Goal: Information Seeking & Learning: Check status

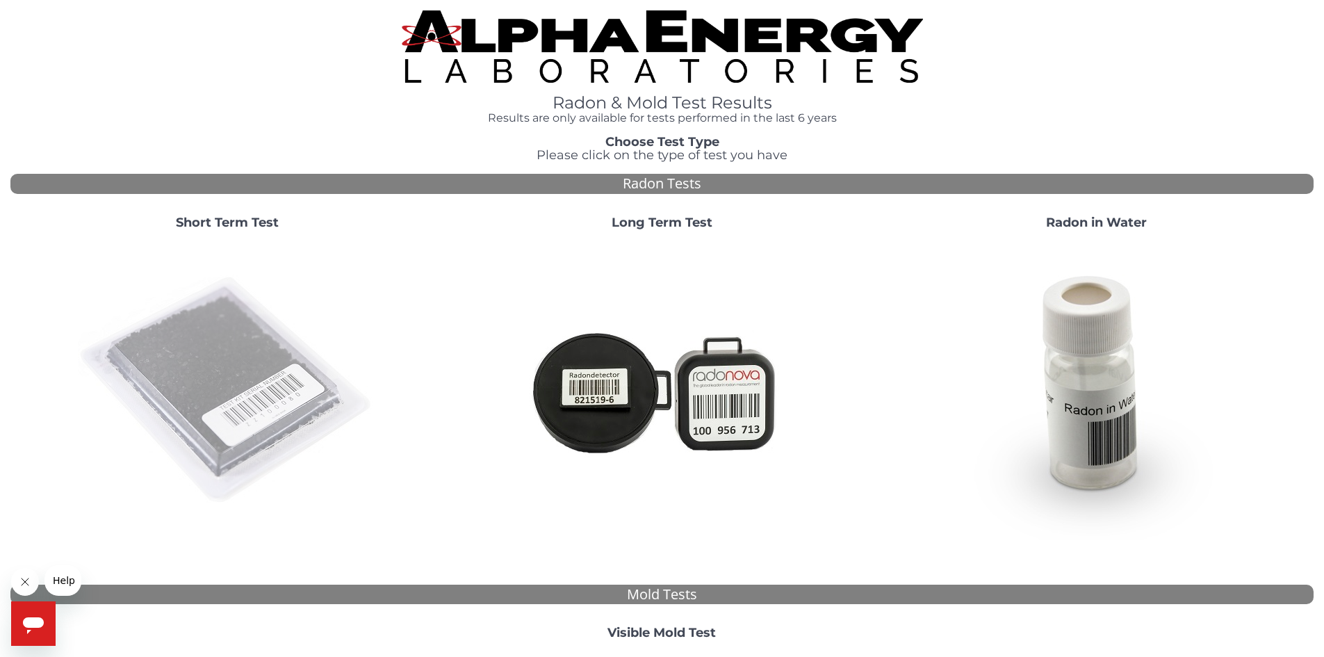
click at [235, 339] on img at bounding box center [227, 390] width 299 height 299
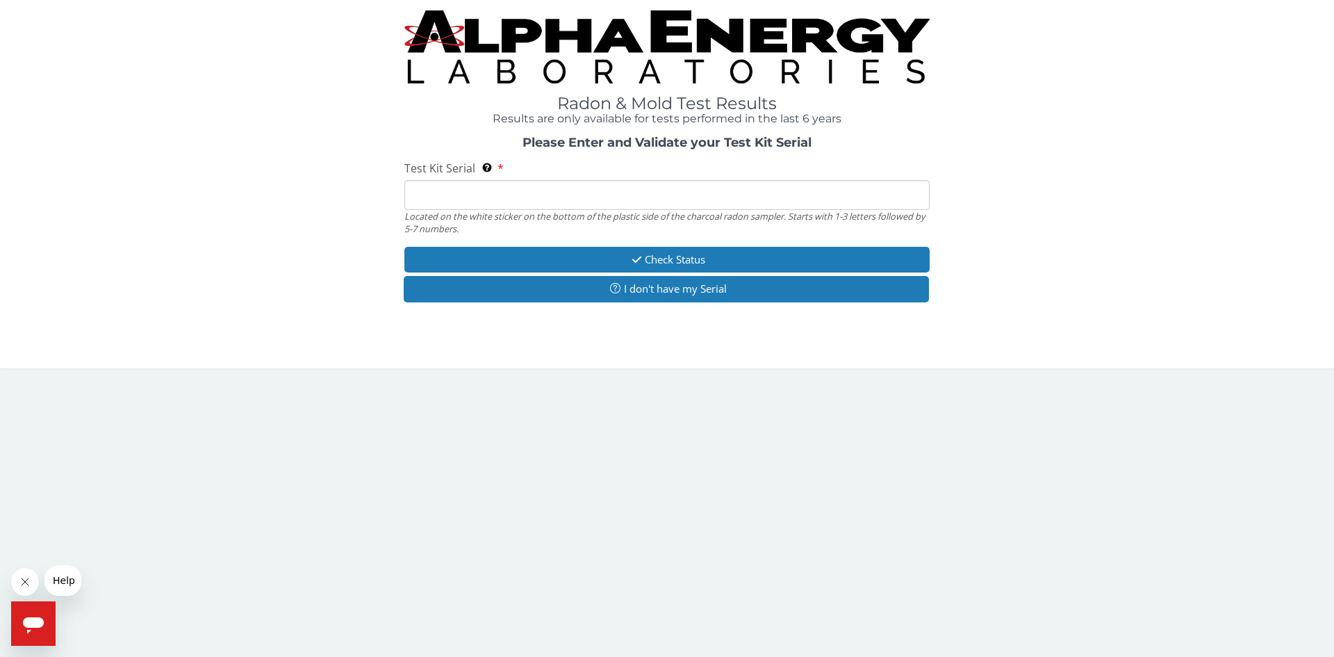
click at [427, 195] on input "Test Kit Serial Located on the white sticker on the bottom of the plastic side …" at bounding box center [666, 195] width 525 height 30
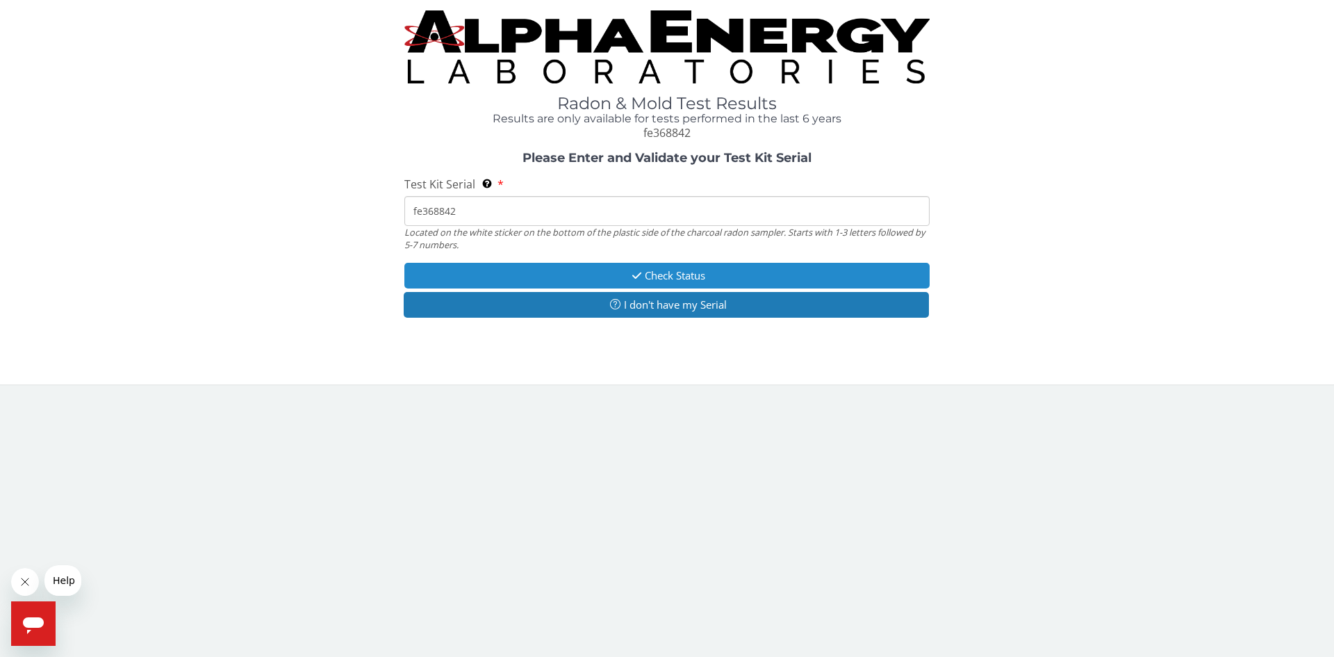
type input "fe368842"
click at [682, 272] on button "Check Status" at bounding box center [666, 276] width 525 height 26
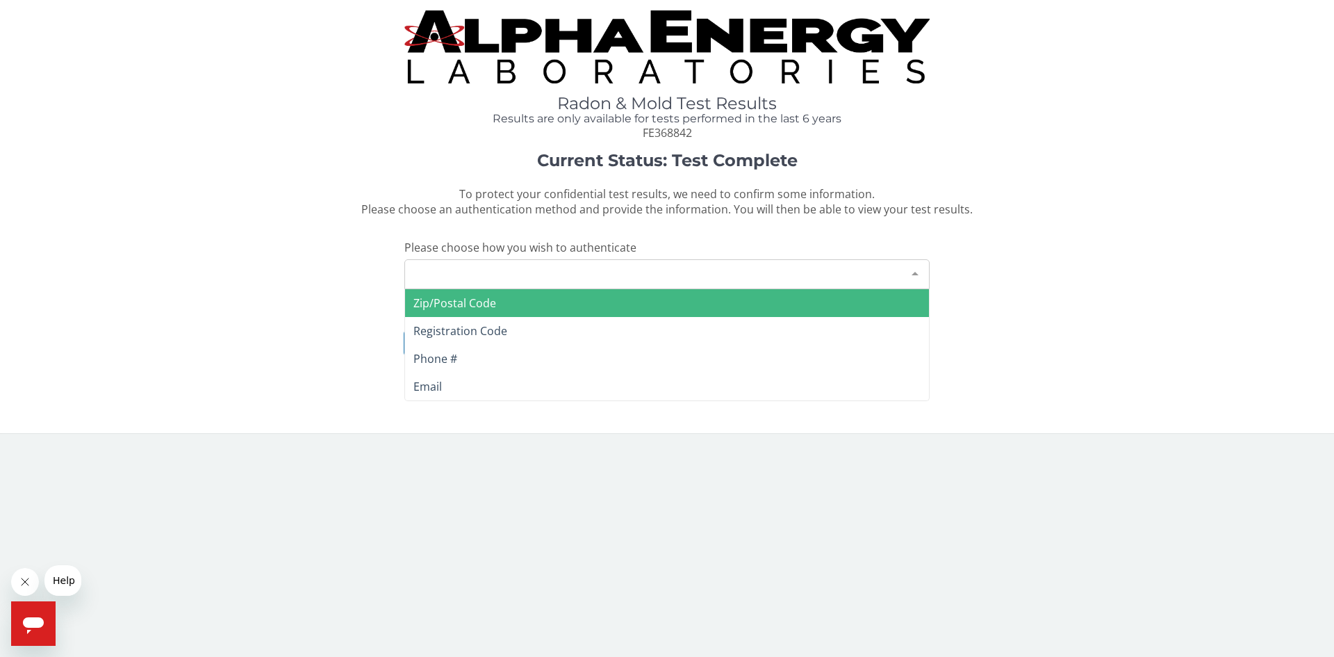
click at [914, 271] on div at bounding box center [915, 273] width 28 height 26
click at [426, 303] on span "Zip/Postal Code" at bounding box center [454, 302] width 83 height 15
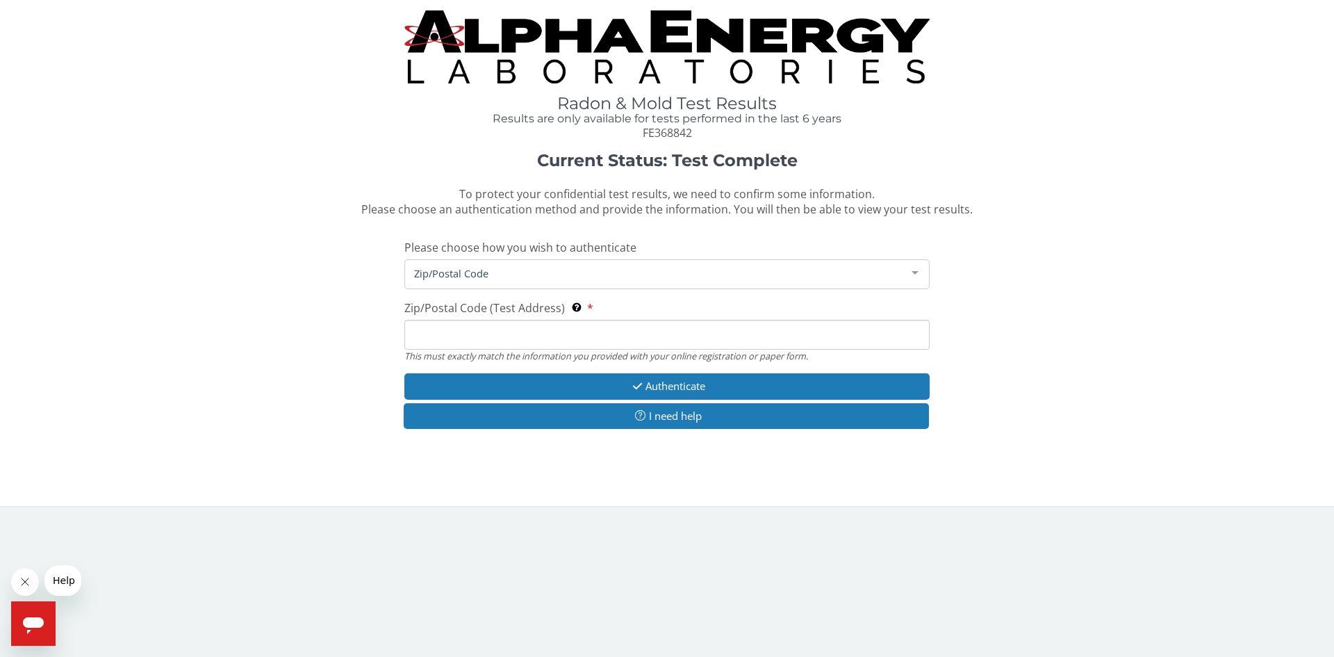
click at [424, 329] on input "Zip/Postal Code (Test Address) This must exactly match the information you prov…" at bounding box center [666, 335] width 525 height 30
click at [425, 335] on input "Zip/Postal Code (Test Address) This must exactly match the information you prov…" at bounding box center [666, 335] width 525 height 30
click at [454, 350] on div "This must exactly match the information you provided with your online registrat…" at bounding box center [666, 356] width 525 height 13
click at [420, 336] on input "Zip/Postal Code (Test Address) This must exactly match the information you prov…" at bounding box center [666, 335] width 525 height 30
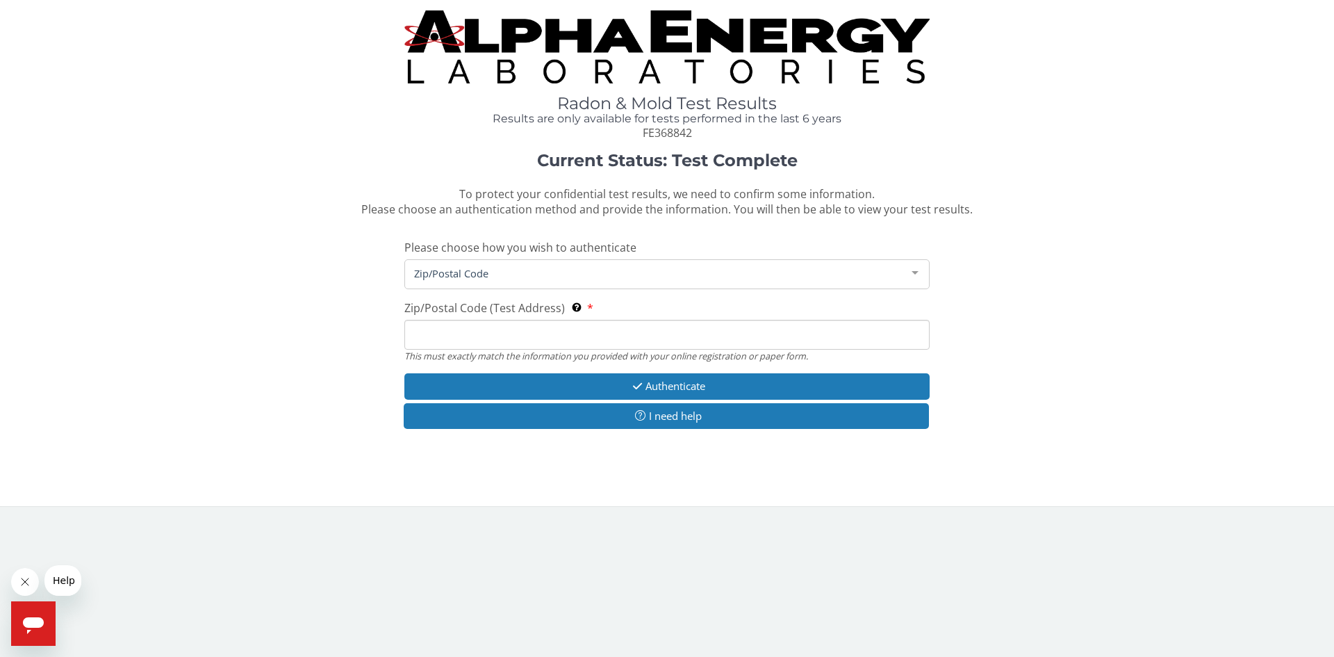
click at [419, 272] on span "Zip/Postal Code" at bounding box center [656, 272] width 491 height 15
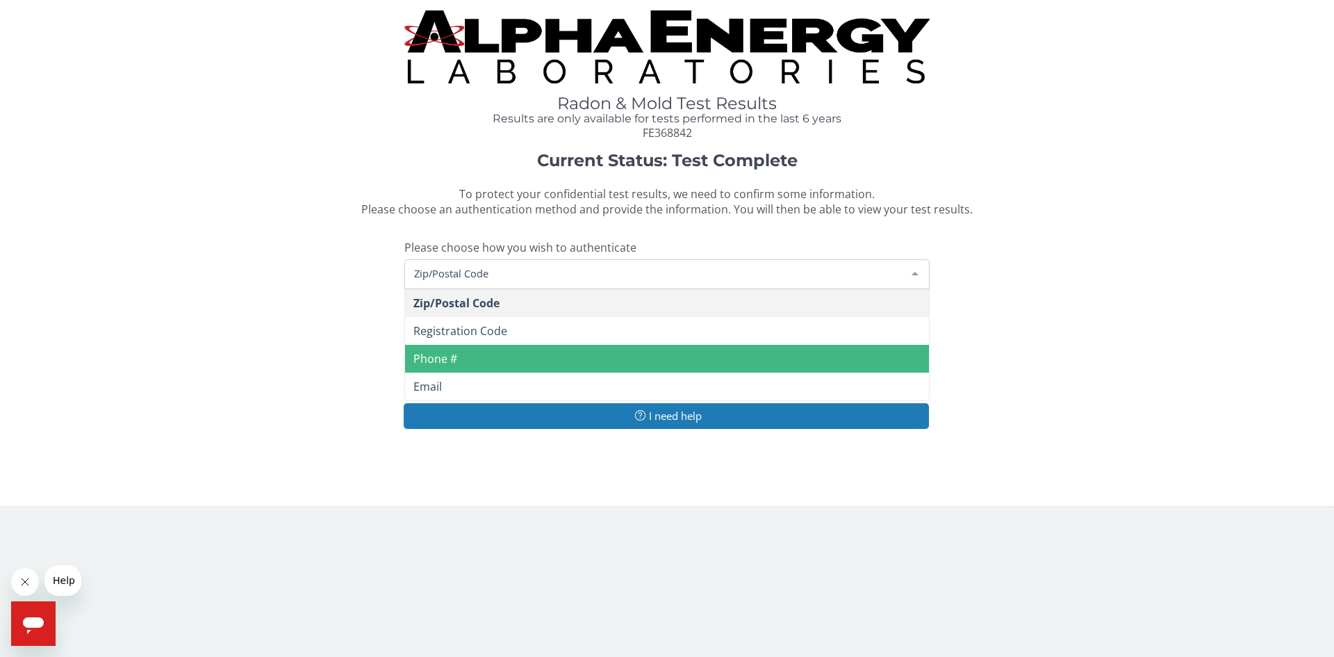
click at [438, 359] on span "Phone #" at bounding box center [435, 358] width 44 height 15
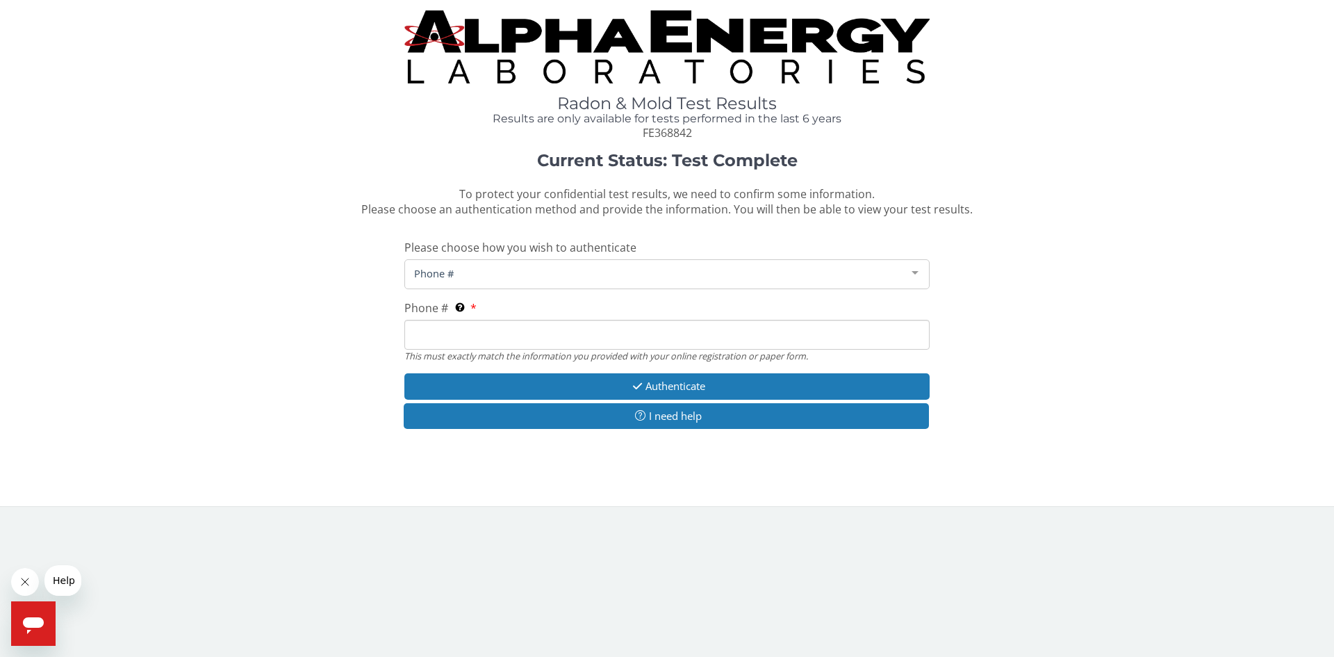
click at [914, 275] on div at bounding box center [915, 273] width 28 height 26
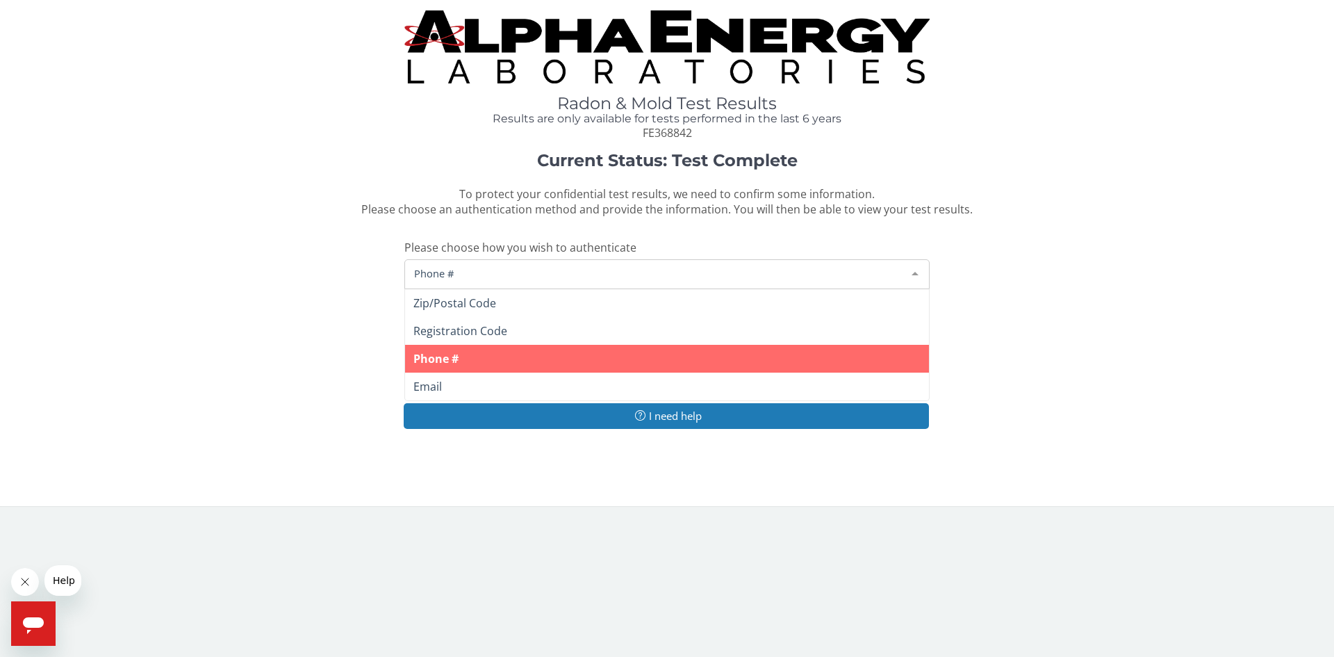
click at [518, 356] on span "Phone #" at bounding box center [667, 359] width 524 height 28
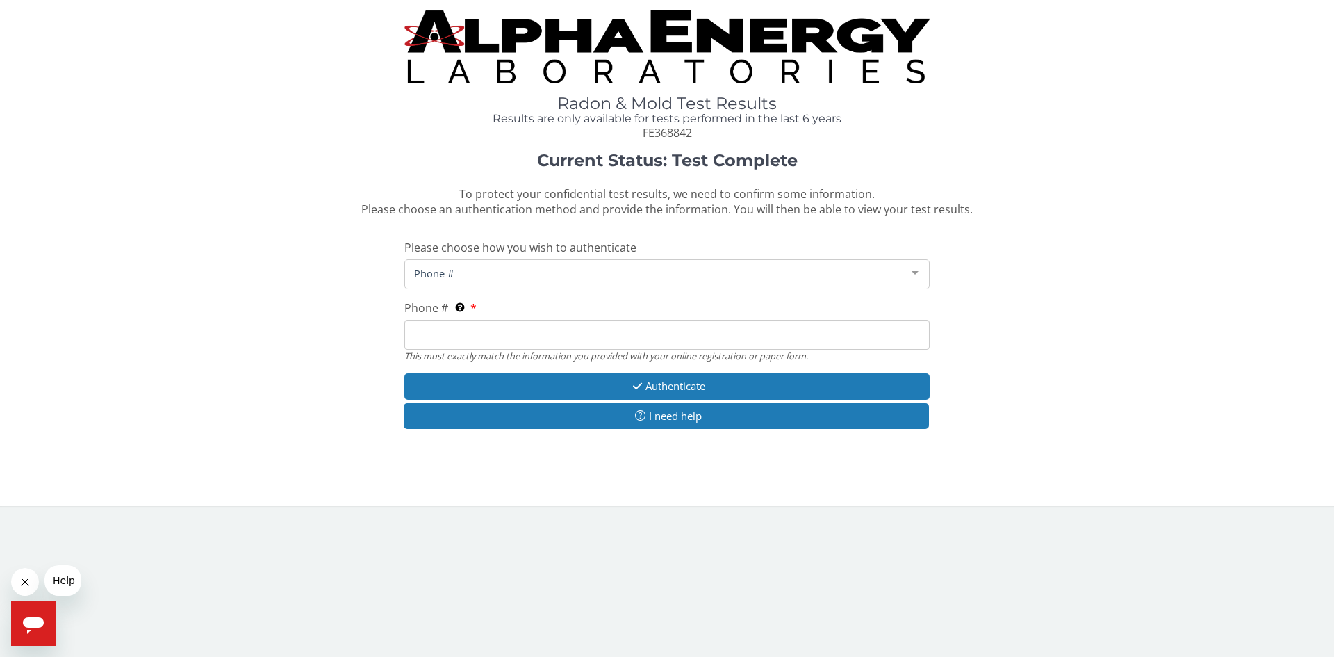
click at [416, 334] on input "Phone # This must exactly match the information you provided with your online r…" at bounding box center [666, 335] width 525 height 30
click at [916, 269] on div at bounding box center [915, 273] width 28 height 26
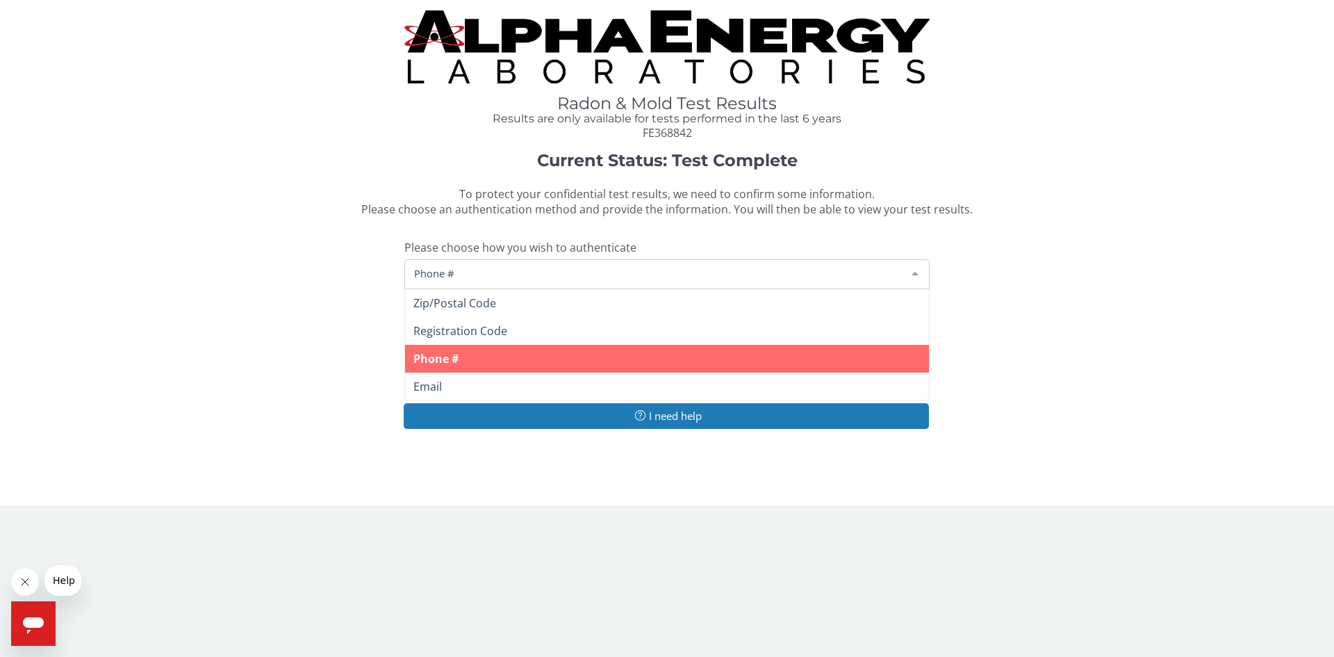
click at [442, 363] on span "Phone #" at bounding box center [435, 358] width 45 height 15
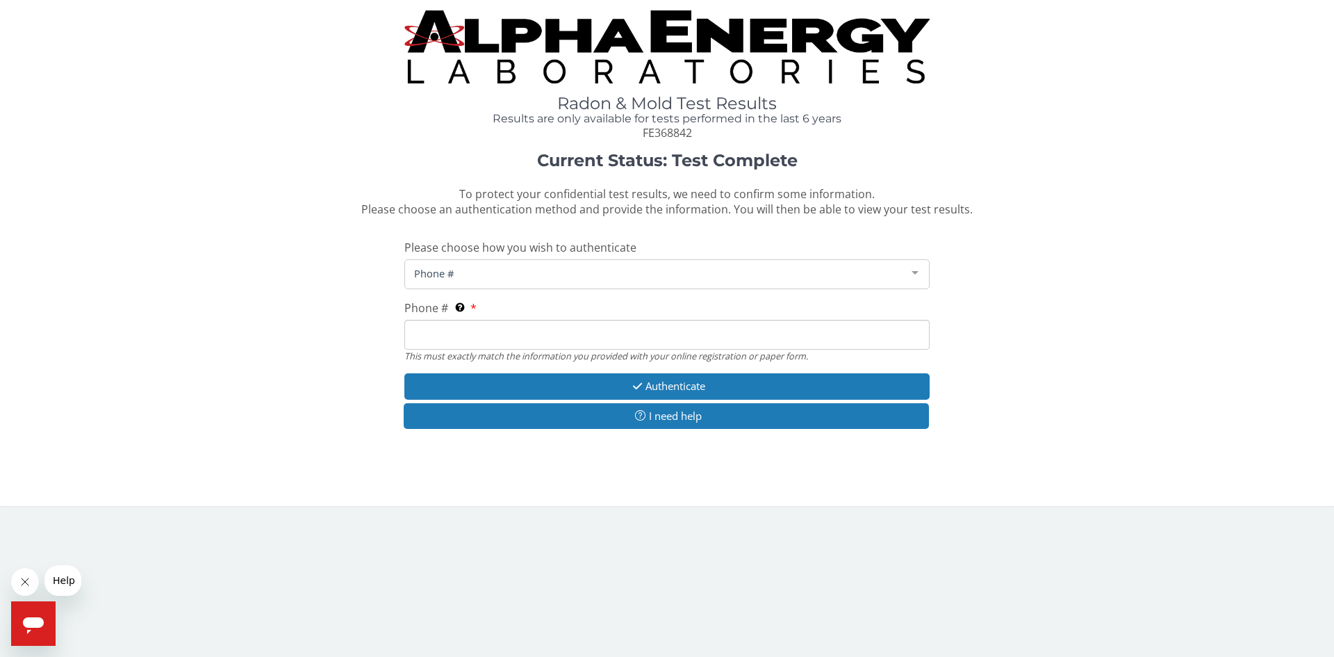
click at [473, 304] on label "Phone # This must exactly match the information you provided with your online r…" at bounding box center [440, 308] width 72 height 16
click at [473, 320] on input "Phone # This must exactly match the information you provided with your online r…" at bounding box center [666, 335] width 525 height 30
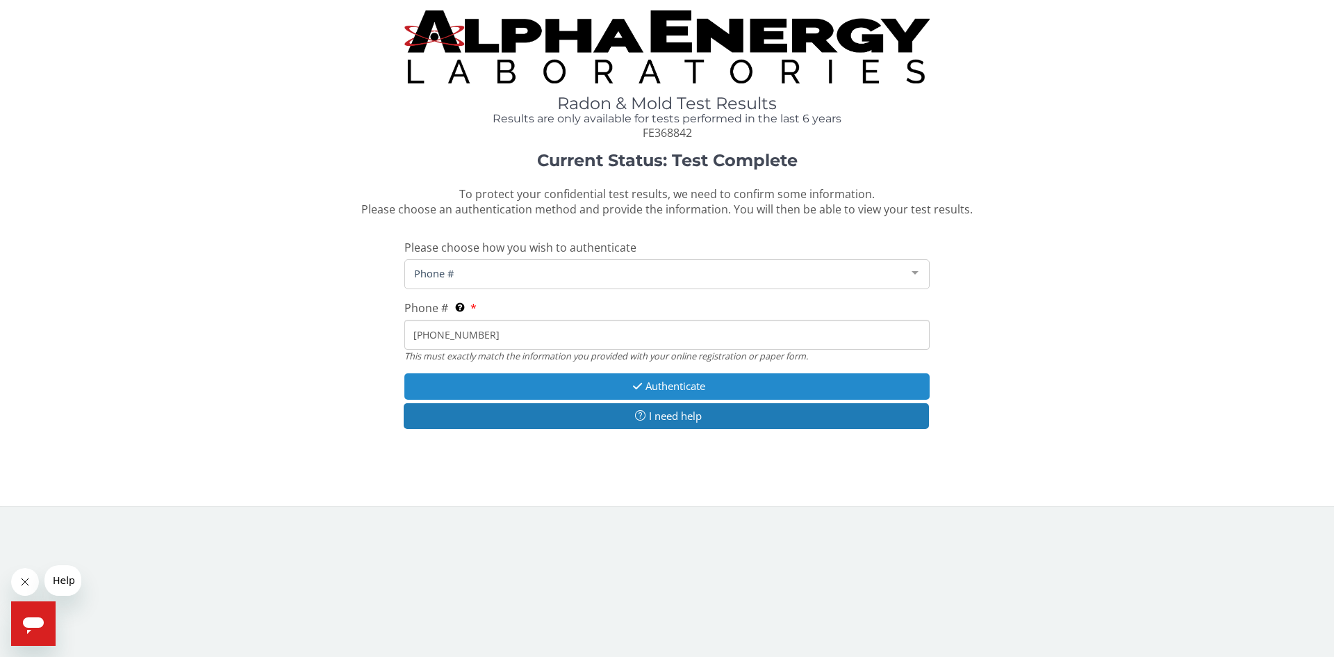
type input "402 507 8989"
click at [711, 380] on button "Authenticate" at bounding box center [666, 386] width 525 height 26
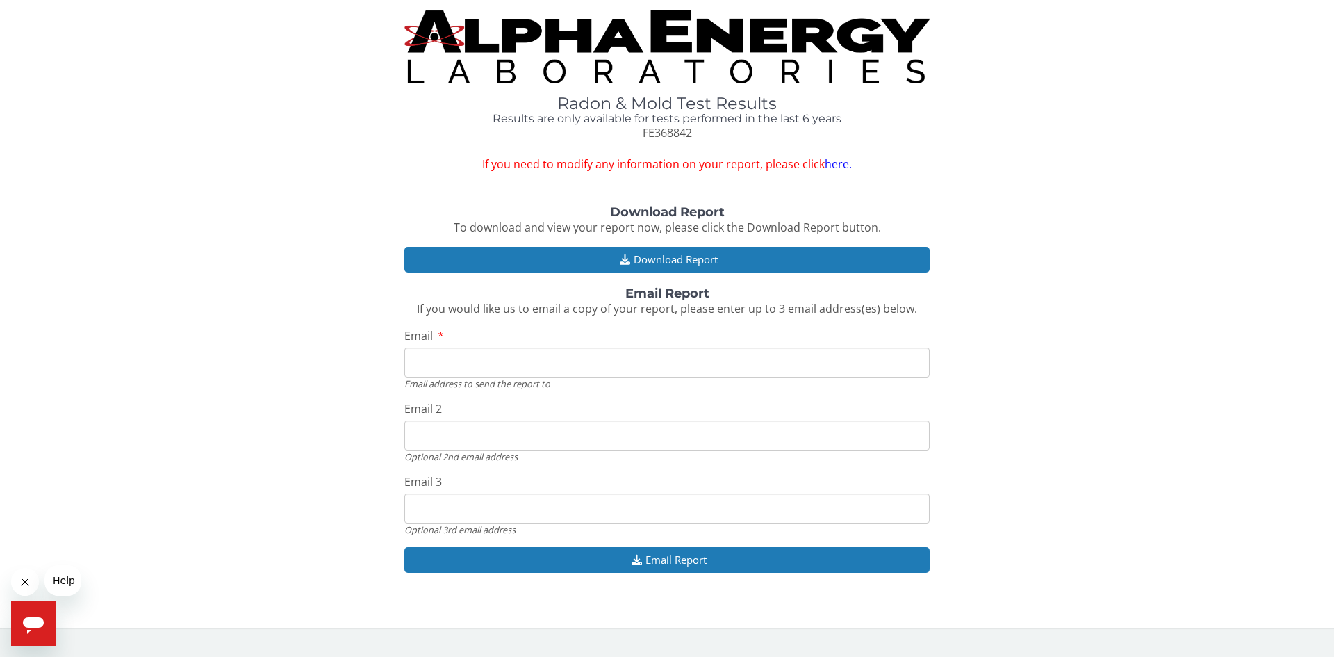
click at [842, 163] on link "here." at bounding box center [838, 163] width 27 height 15
